Goal: Check status: Check status

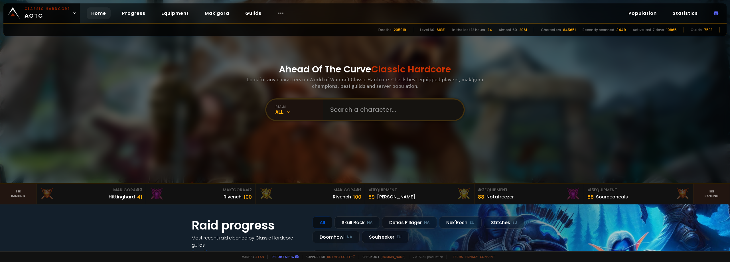
click at [374, 102] on input "text" at bounding box center [392, 109] width 130 height 21
type input "J"
type input "Hourahloux"
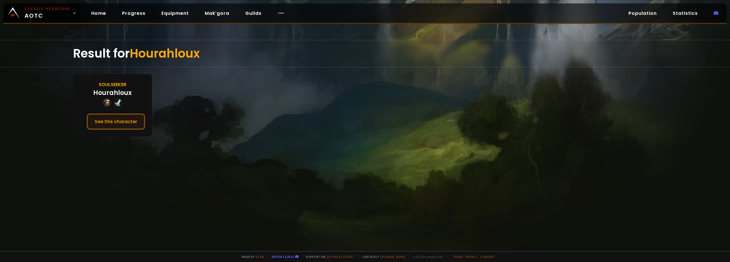
click at [115, 121] on button "See this character" at bounding box center [116, 121] width 58 height 16
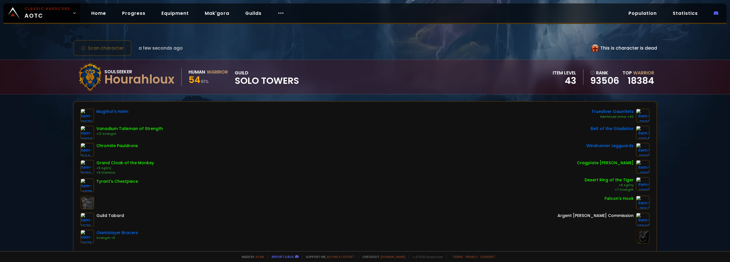
scroll to position [13, 0]
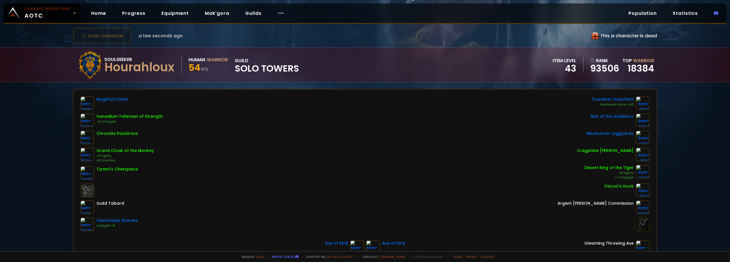
drag, startPoint x: 181, startPoint y: 198, endPoint x: 181, endPoint y: 206, distance: 8.3
